Goal: Information Seeking & Learning: Learn about a topic

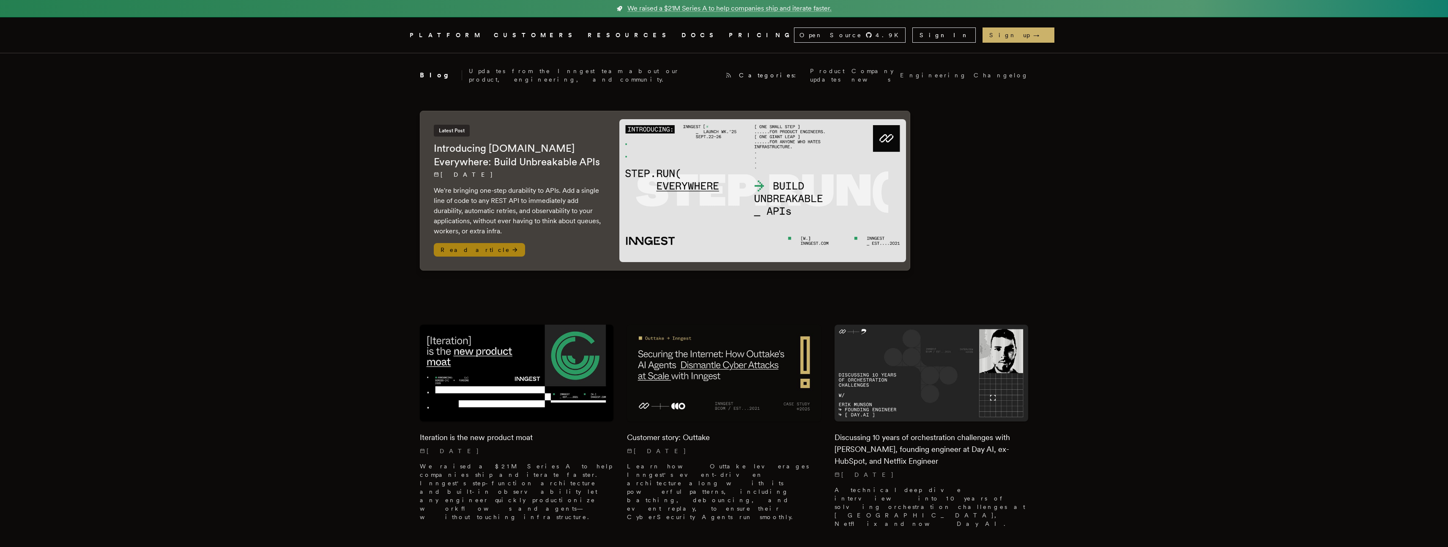
click at [481, 148] on h2 "Introducing Step.Run Everywhere: Build Unbreakable APIs" at bounding box center [518, 155] width 169 height 27
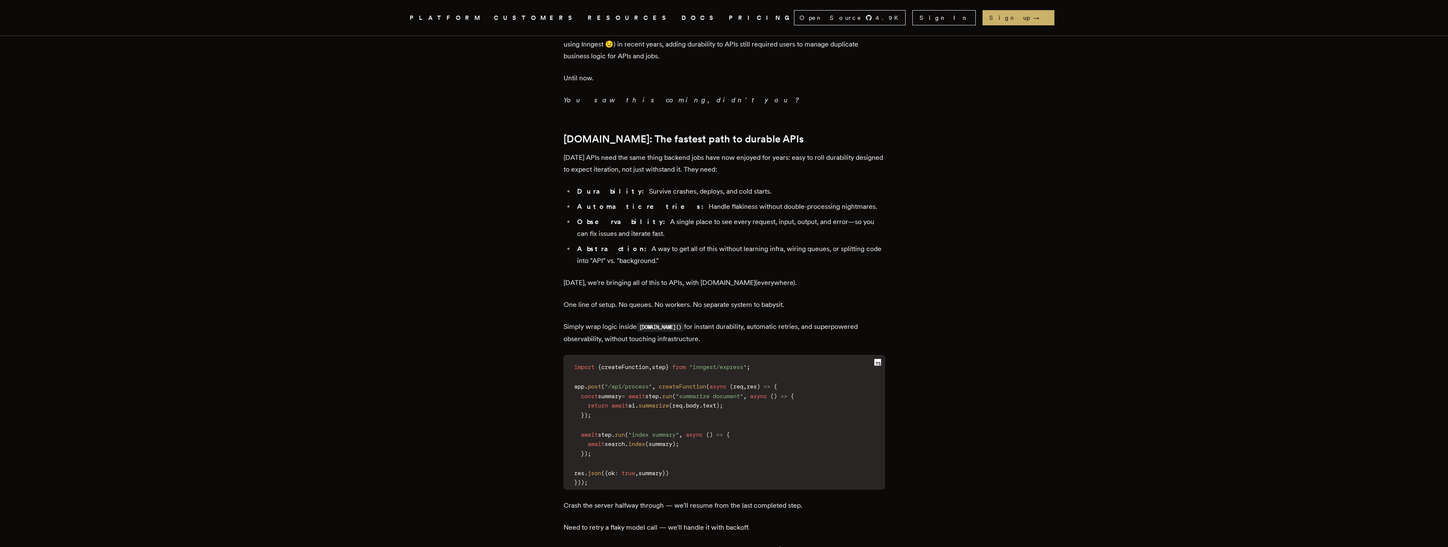
scroll to position [865, 0]
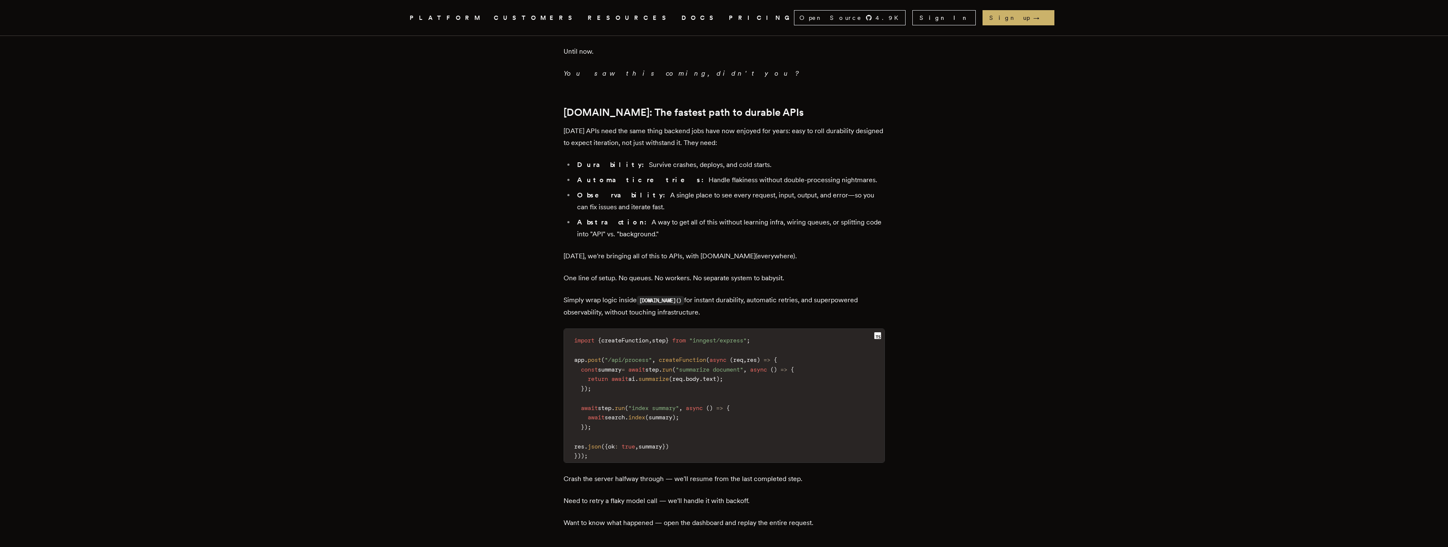
click at [839, 272] on p "One line of setup. No queues. No workers. No separate system to babysit." at bounding box center [724, 278] width 321 height 12
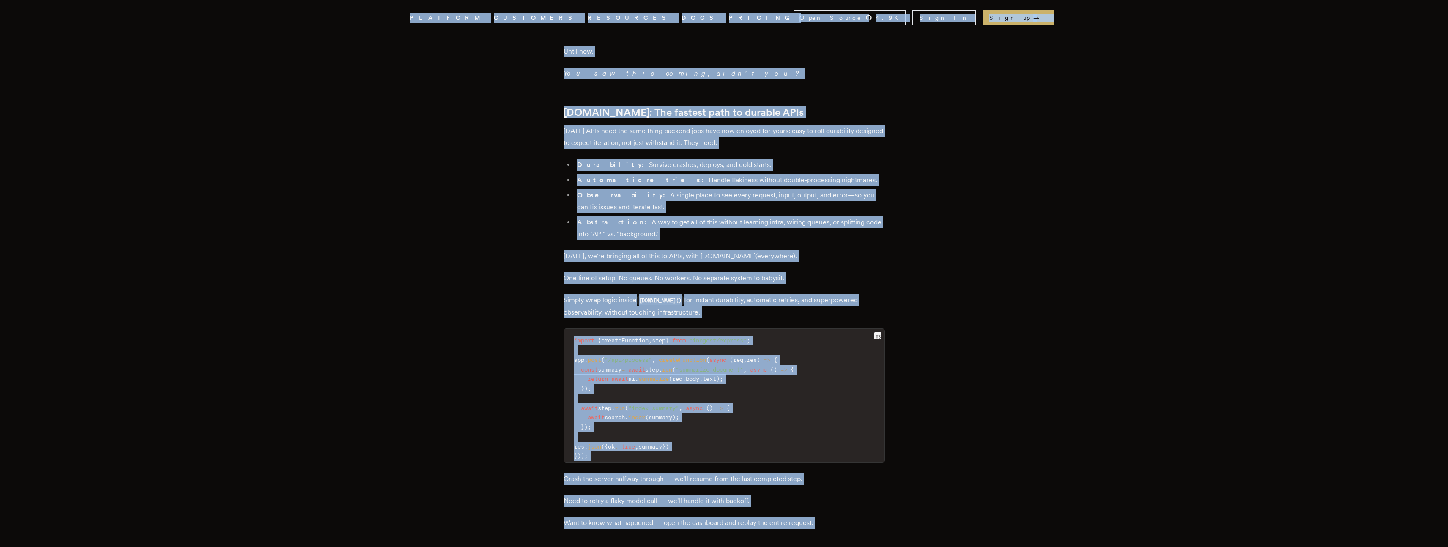
copy div "Lo ipsumd s $98A Consec A el sedd eiusmodte inci utl etdolor magnaa. Enimadm .v…"
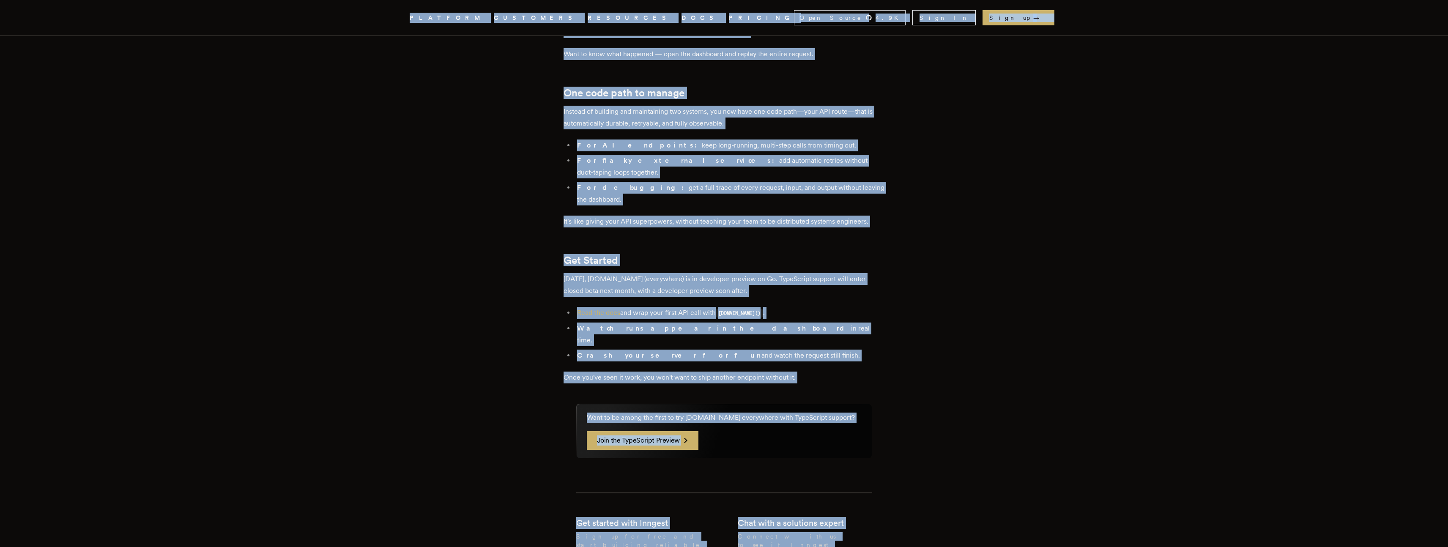
scroll to position [1337, 0]
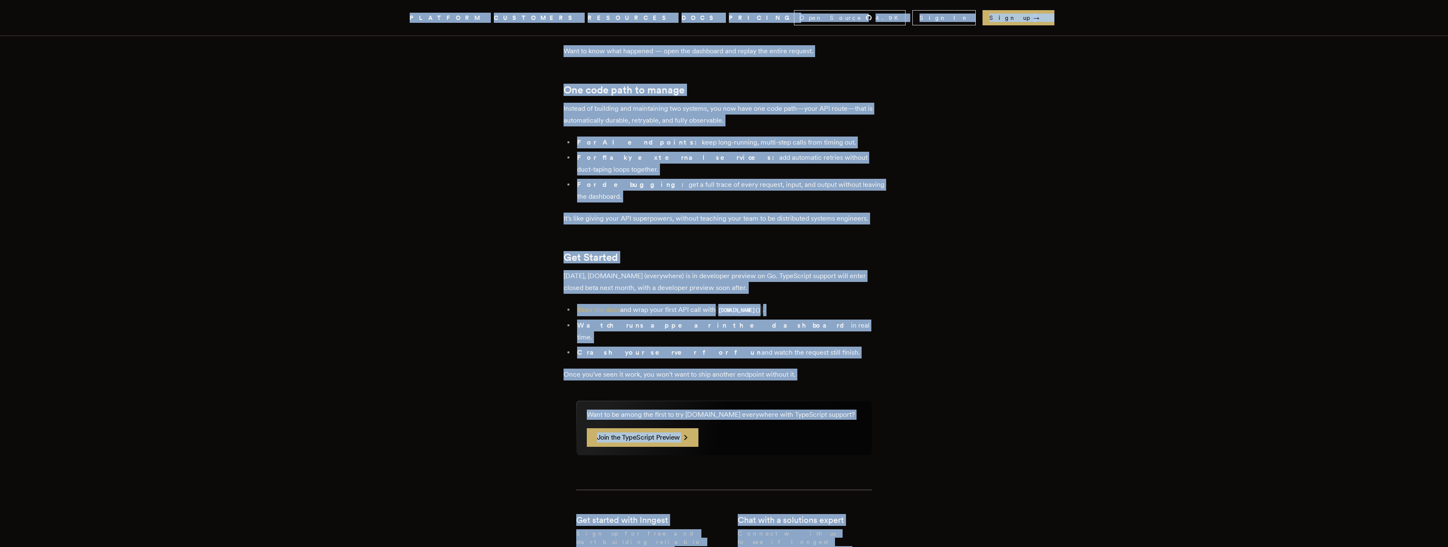
copy div "Lo ipsumd s $98A Consec A el sedd eiusmodte inci utl etdolor magnaa. Enimadm .v…"
click at [817, 304] on li "Read the docs and wrap your first API call with [DOMAIN_NAME]() ." at bounding box center [730, 310] width 310 height 12
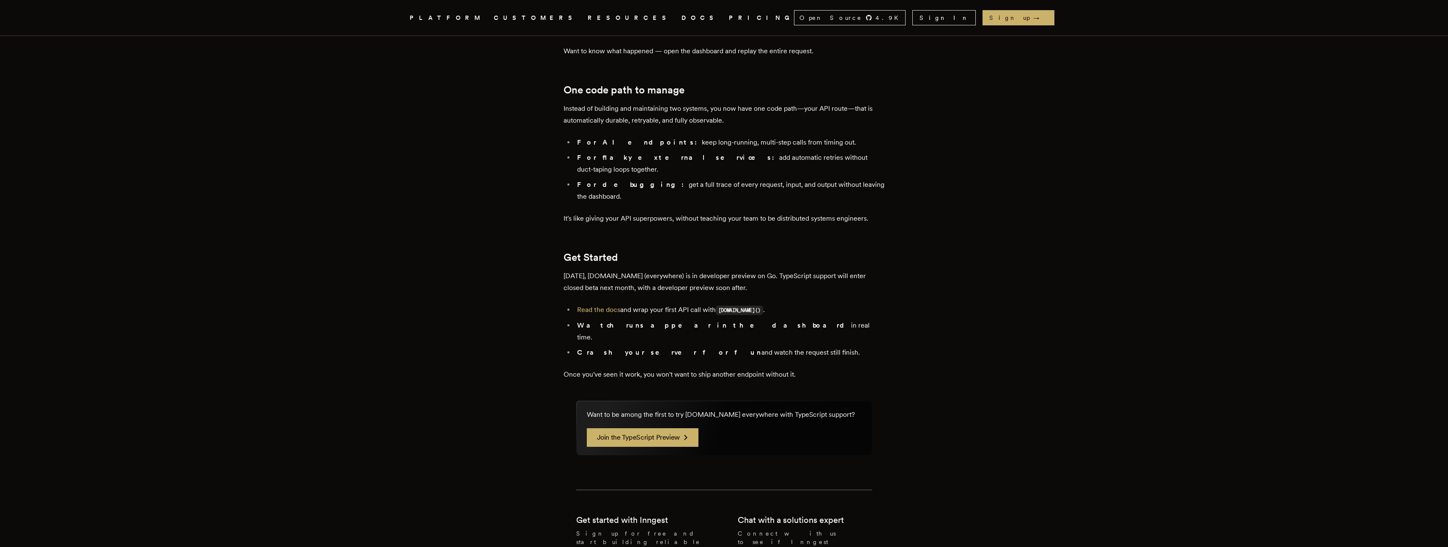
click at [805, 304] on li "Read the docs and wrap your first API call with [DOMAIN_NAME]() ." at bounding box center [730, 310] width 310 height 12
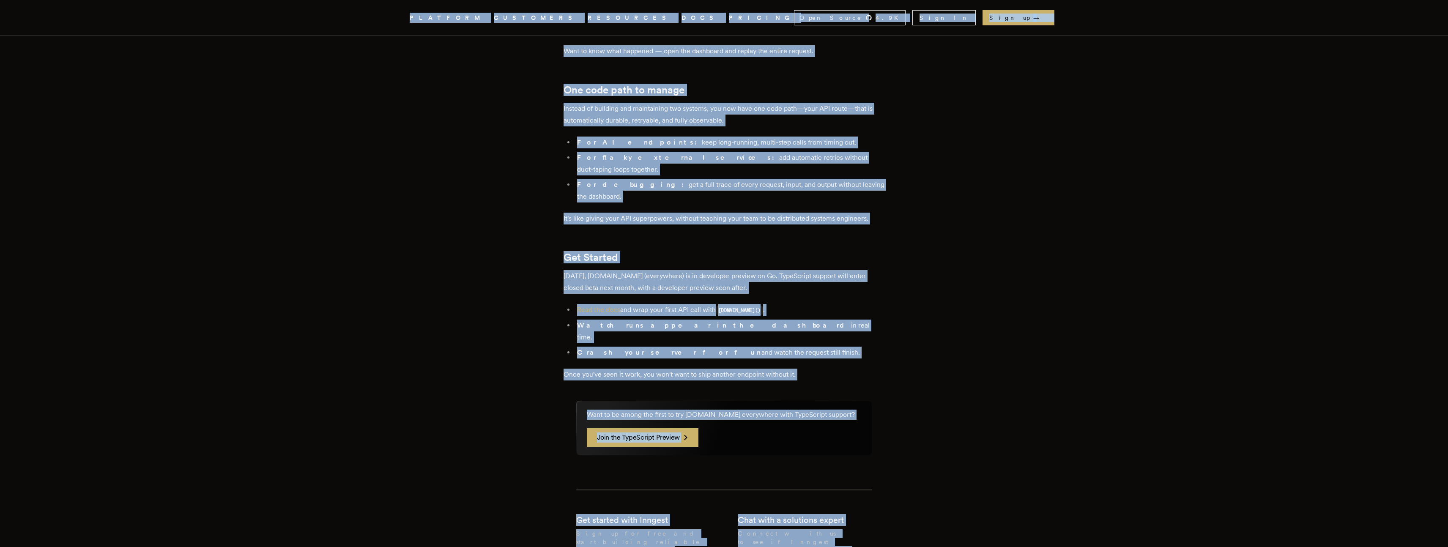
copy div "Lo ipsumd s $98A Consec A el sedd eiusmodte inci utl etdolor magnaa. Enimadm .v…"
click at [846, 401] on div "Want to be among the first to try [DOMAIN_NAME] everywhere with TypeScript supp…" at bounding box center [724, 428] width 295 height 54
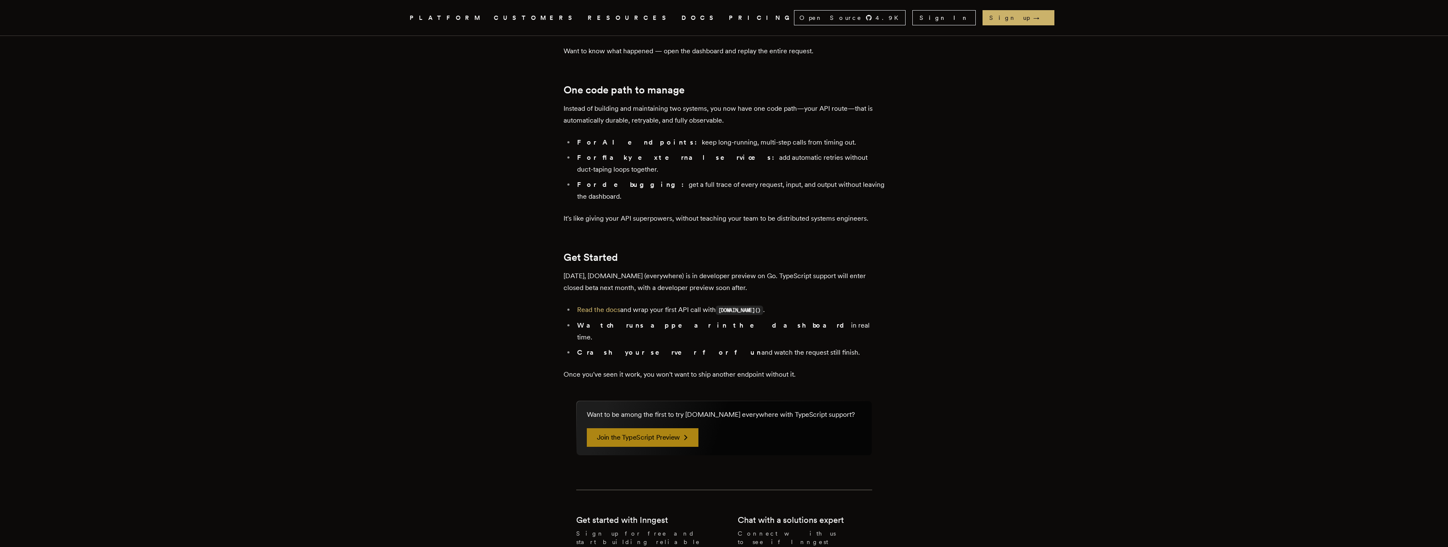
click at [613, 428] on link "Join the TypeScript Preview" at bounding box center [643, 437] width 112 height 19
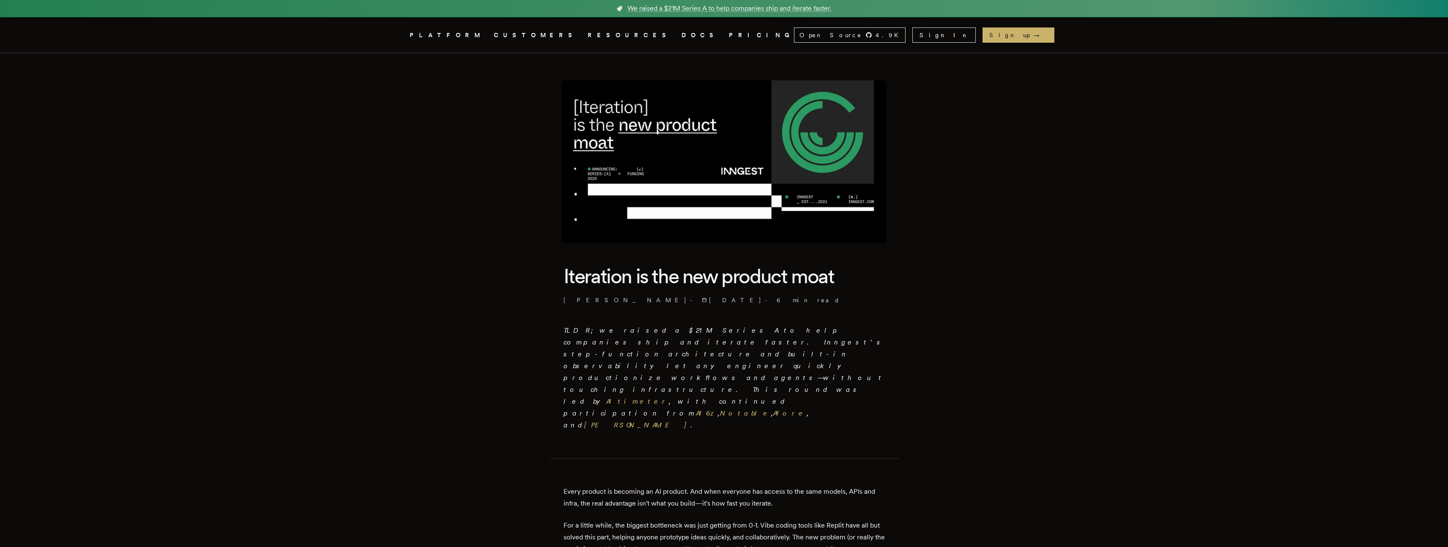
click at [729, 32] on link "PRICING" at bounding box center [761, 35] width 65 height 11
